Goal: Task Accomplishment & Management: Use online tool/utility

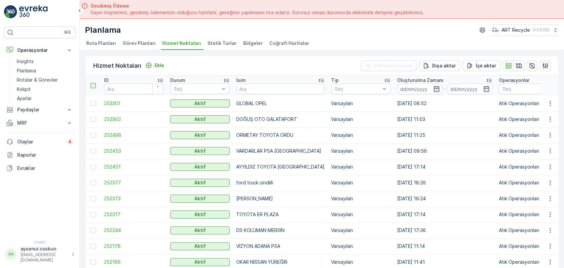
scroll to position [18, 0]
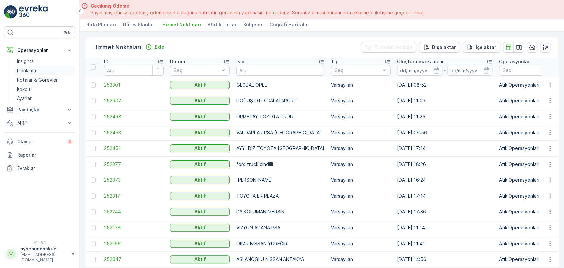
click at [53, 75] on link "Planlama" at bounding box center [44, 70] width 61 height 9
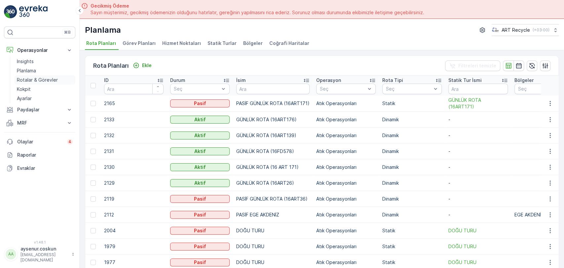
click at [63, 83] on link "Rotalar & Görevler" at bounding box center [44, 79] width 61 height 9
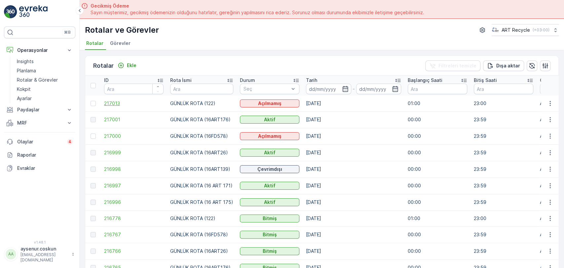
click at [117, 101] on span "217013" at bounding box center [133, 103] width 59 height 7
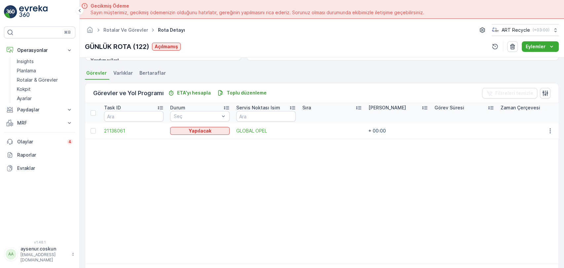
scroll to position [142, 0]
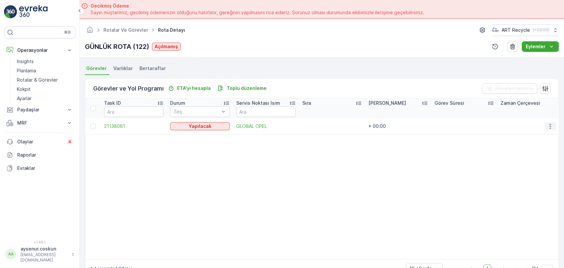
click at [553, 125] on button "button" at bounding box center [550, 126] width 12 height 8
click at [547, 162] on div "Rotadan kaldır" at bounding box center [534, 160] width 58 height 9
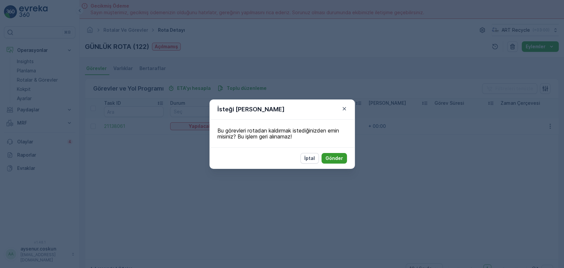
click at [338, 160] on p "Gönder" at bounding box center [333, 158] width 17 height 7
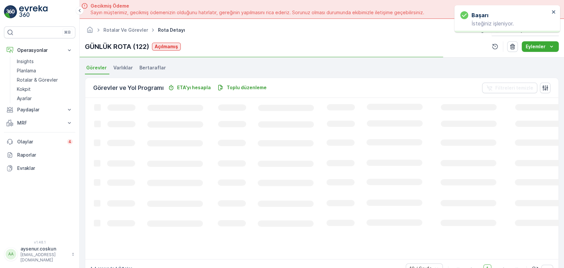
scroll to position [136, 0]
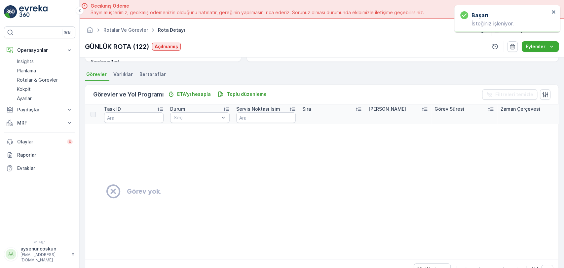
drag, startPoint x: 36, startPoint y: 12, endPoint x: 37, endPoint y: 17, distance: 4.7
click at [36, 12] on img at bounding box center [33, 11] width 28 height 13
